Goal: Navigation & Orientation: Understand site structure

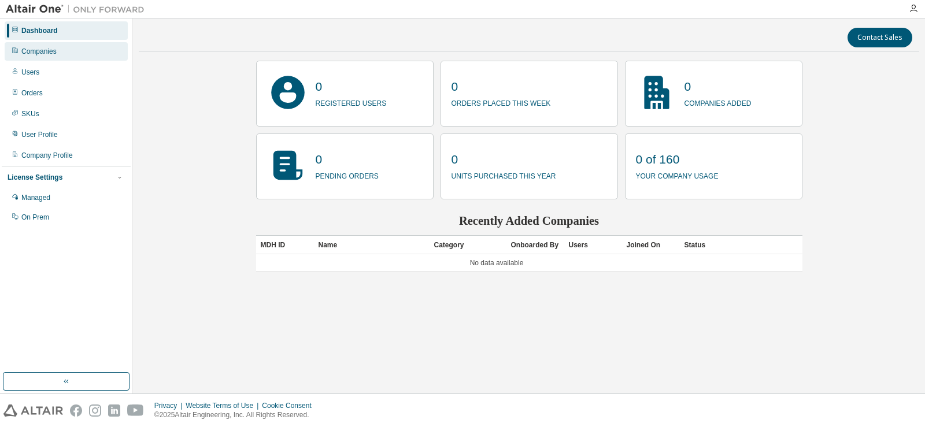
click at [40, 57] on div "Companies" at bounding box center [66, 51] width 123 height 18
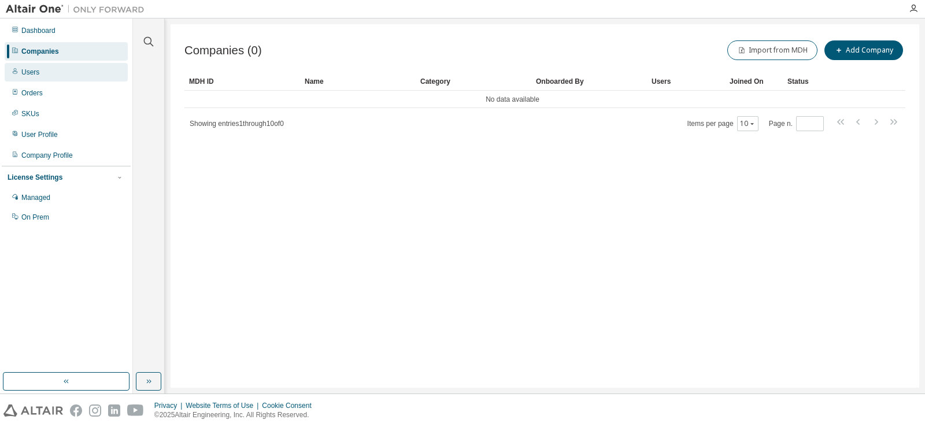
click at [34, 72] on div "Users" at bounding box center [30, 72] width 18 height 9
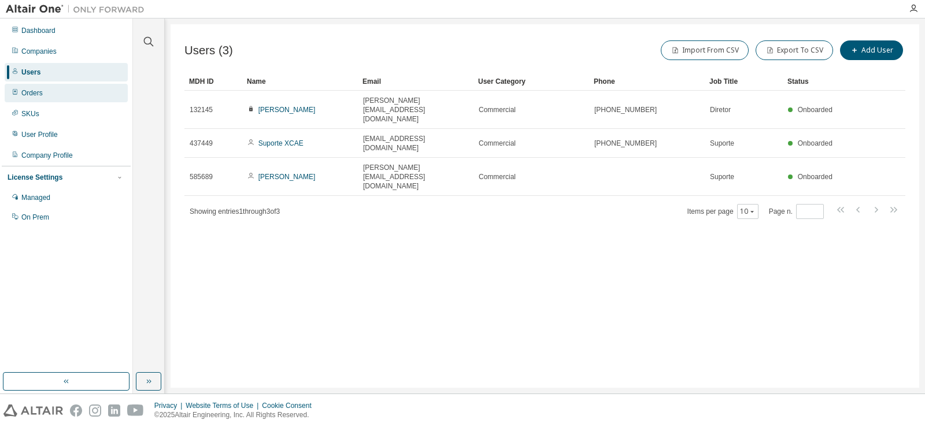
click at [48, 93] on div "Orders" at bounding box center [66, 93] width 123 height 18
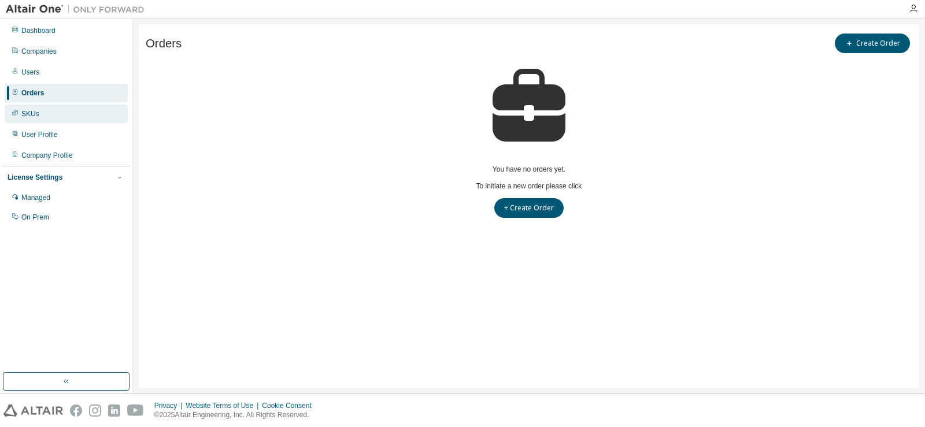
click at [50, 115] on div "SKUs" at bounding box center [66, 114] width 123 height 18
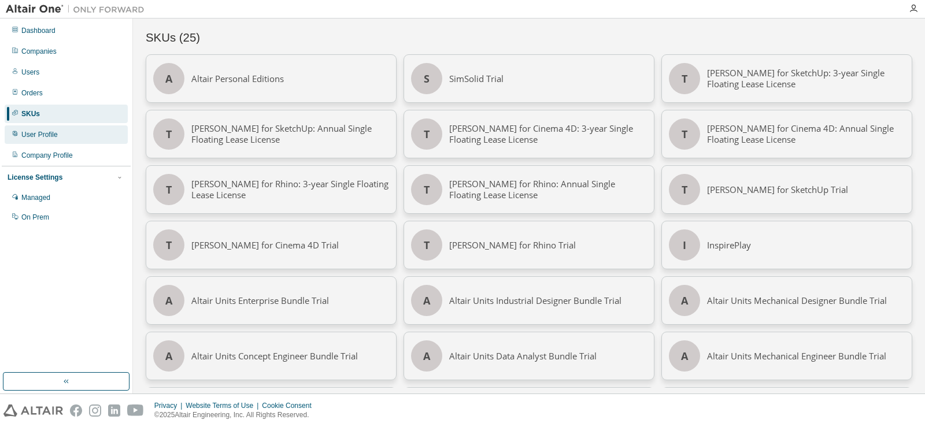
click at [64, 135] on div "User Profile" at bounding box center [66, 134] width 123 height 18
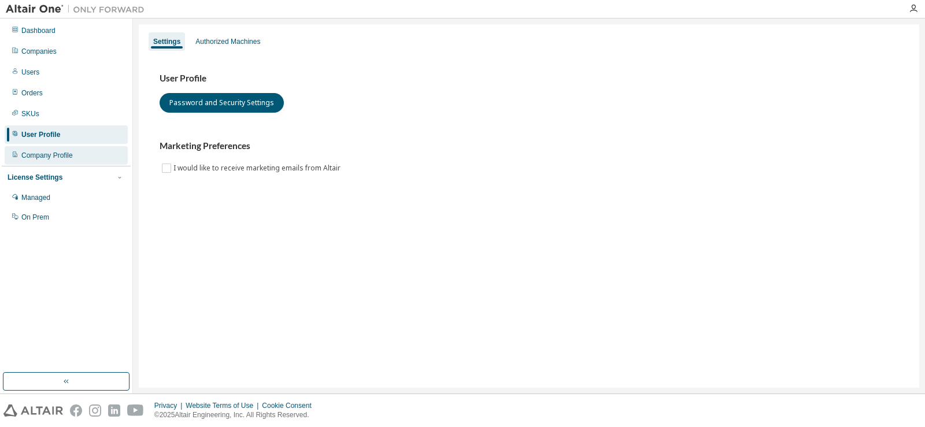
click at [68, 155] on div "Company Profile" at bounding box center [46, 155] width 51 height 9
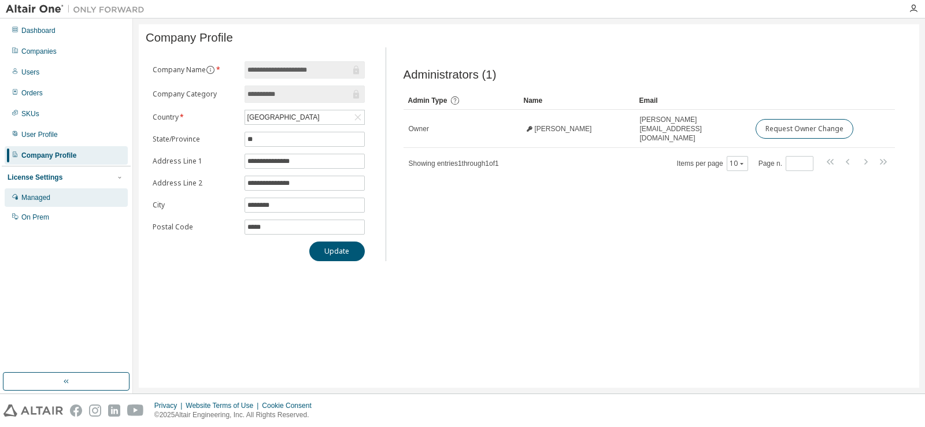
click at [65, 202] on div "Managed" at bounding box center [66, 197] width 123 height 18
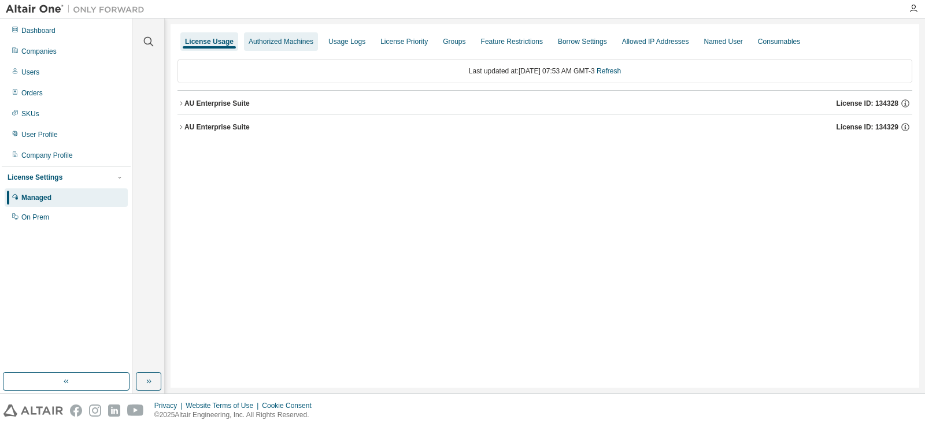
click at [276, 43] on div "Authorized Machines" at bounding box center [280, 41] width 65 height 9
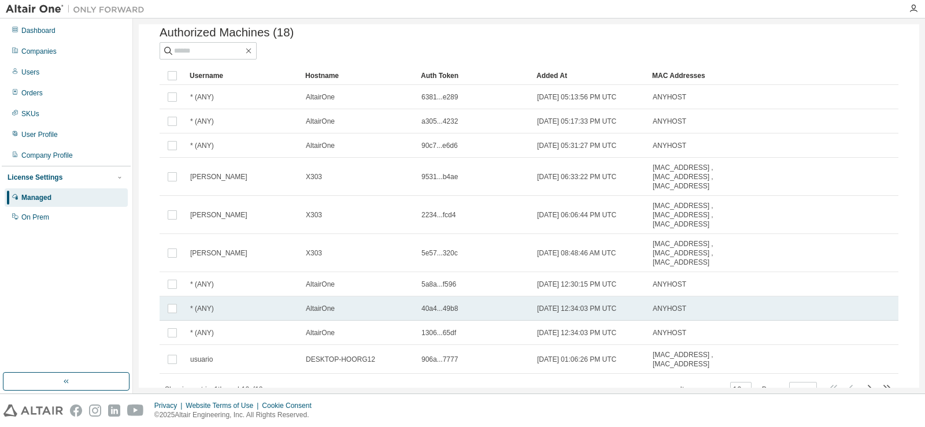
scroll to position [57, 0]
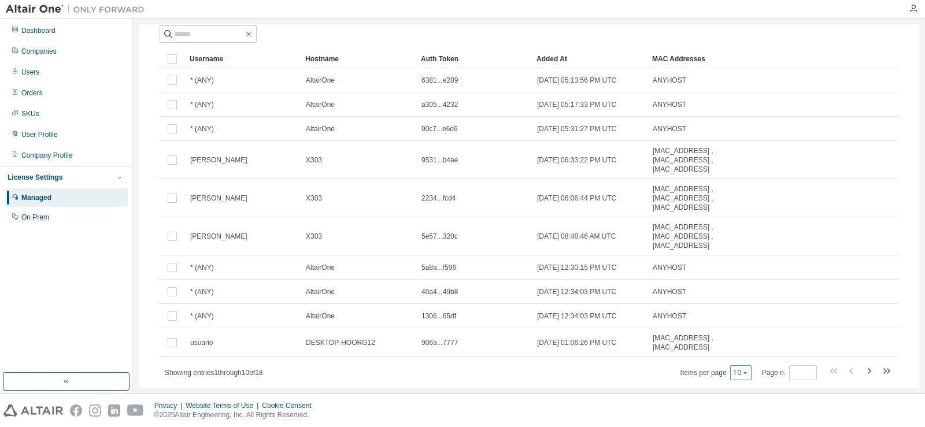
click at [745, 365] on div "10" at bounding box center [740, 372] width 21 height 15
click at [741, 369] on icon "button" at bounding box center [744, 372] width 7 height 7
click at [746, 399] on div "50" at bounding box center [772, 400] width 92 height 14
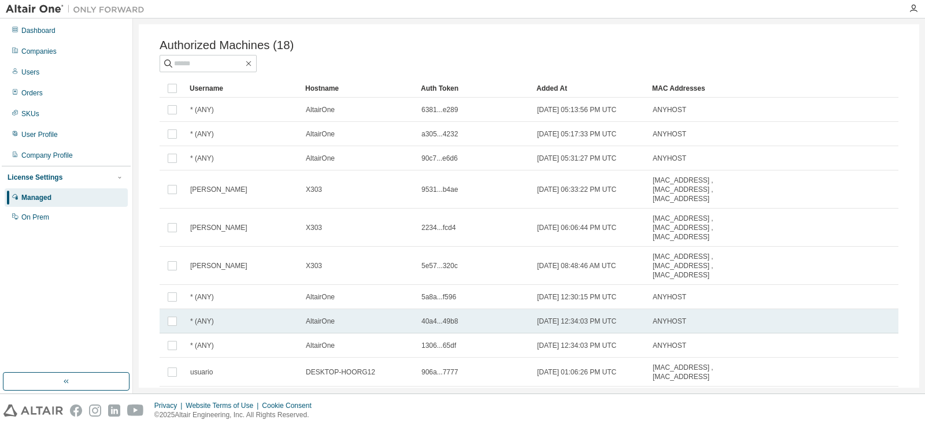
scroll to position [0, 0]
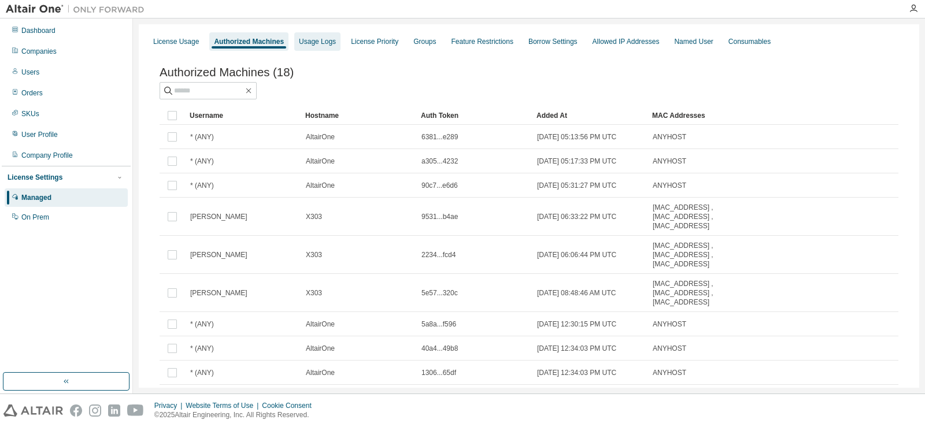
click at [316, 44] on div "Usage Logs" at bounding box center [317, 41] width 37 height 9
